Goal: Transaction & Acquisition: Purchase product/service

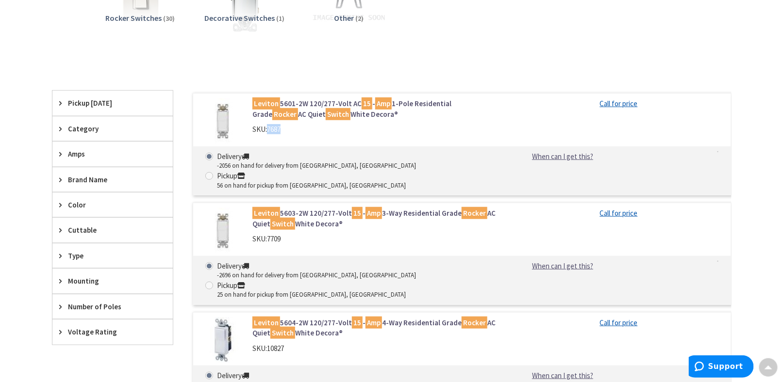
drag, startPoint x: 267, startPoint y: 130, endPoint x: 283, endPoint y: 130, distance: 16.0
click at [283, 130] on div "SKU: 7687" at bounding box center [375, 129] width 247 height 10
copy div "7687"
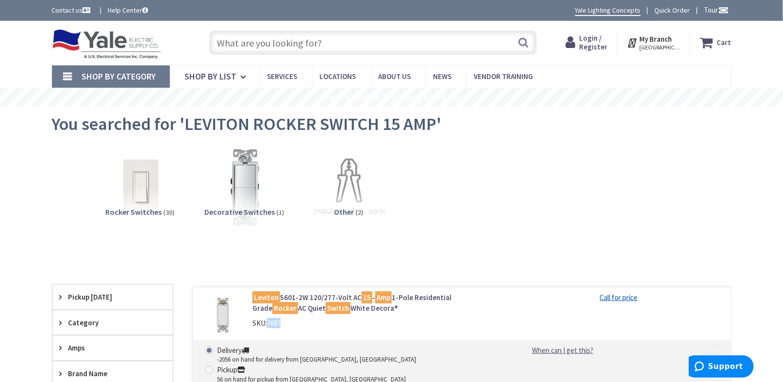
click at [122, 44] on img at bounding box center [107, 44] width 110 height 30
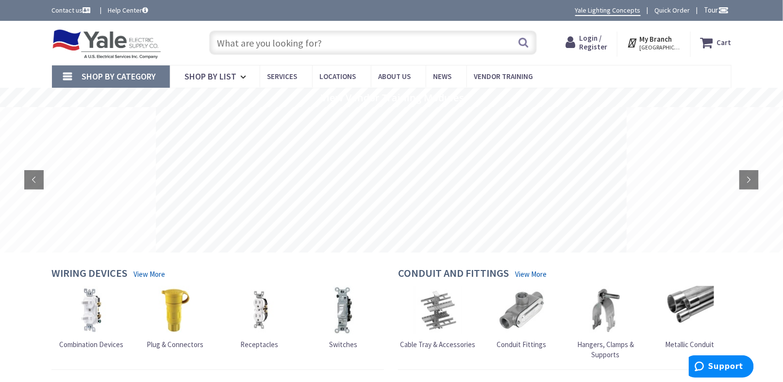
click at [296, 46] on input "text" at bounding box center [373, 43] width 328 height 24
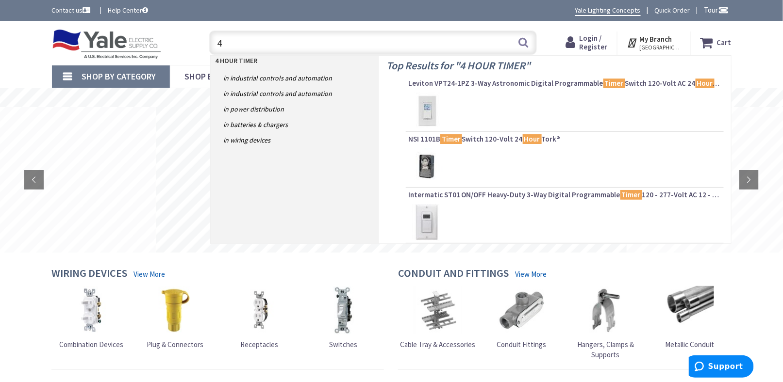
type input "4"
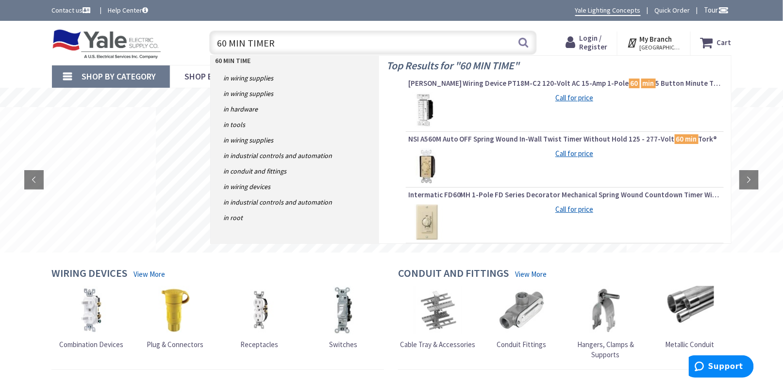
type input "60 MIN TIMER"
